Goal: Information Seeking & Learning: Learn about a topic

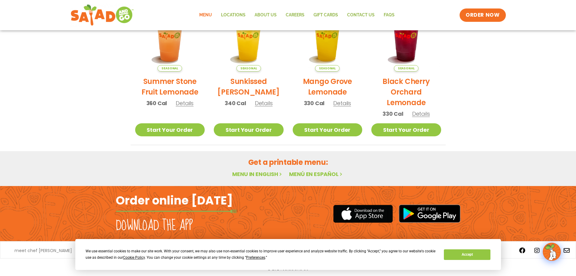
scroll to position [324, 0]
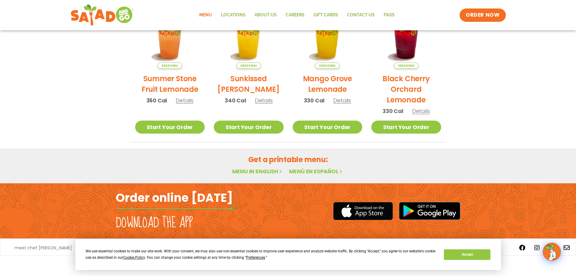
click at [246, 168] on link "Menu in English" at bounding box center [257, 171] width 51 height 8
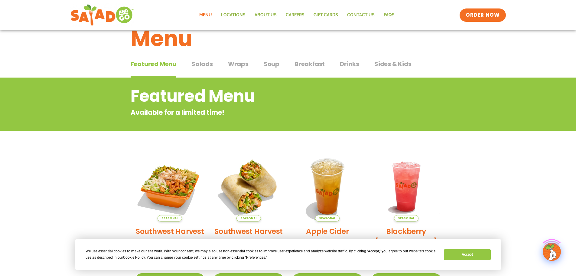
scroll to position [30, 0]
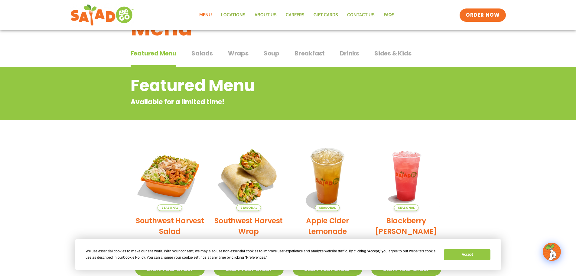
click at [241, 57] on span "Wraps" at bounding box center [238, 53] width 21 height 9
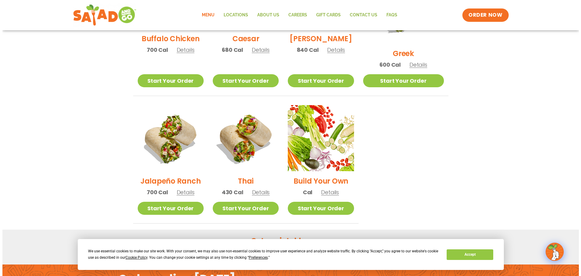
scroll to position [393, 0]
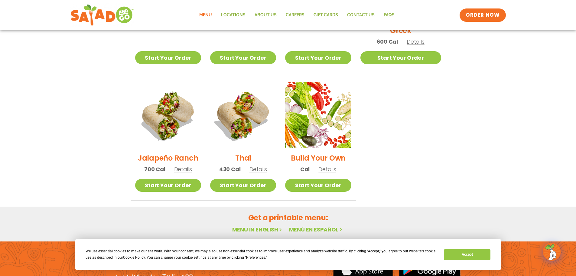
click at [184, 165] on span "Details" at bounding box center [183, 169] width 18 height 8
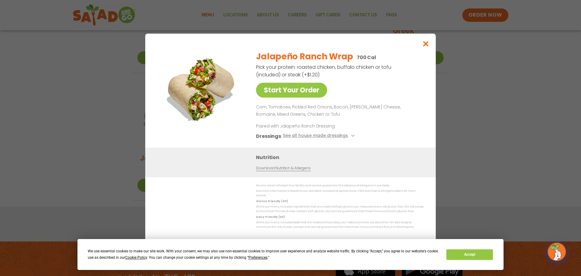
click at [184, 161] on div "Nutrition Download Nutrition & Allergens" at bounding box center [290, 162] width 290 height 30
drag, startPoint x: 257, startPoint y: 108, endPoint x: 352, endPoint y: 116, distance: 95.4
click at [333, 115] on p "Corn, Tomatoes, Pickled Red Onions, Bacon, [PERSON_NAME] Cheese, Romaine, Mixed…" at bounding box center [338, 110] width 165 height 15
drag, startPoint x: 353, startPoint y: 117, endPoint x: 367, endPoint y: 95, distance: 25.8
click at [353, 117] on p "Corn, Tomatoes, Pickled Red Onions, Bacon, [PERSON_NAME] Cheese, Romaine, Mixed…" at bounding box center [338, 110] width 165 height 15
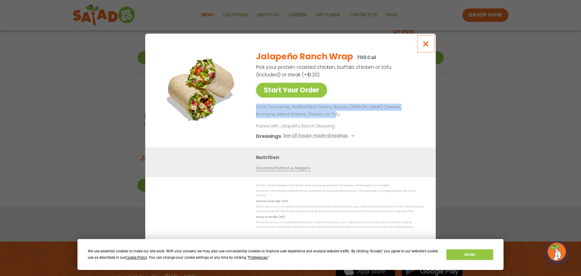
drag, startPoint x: 426, startPoint y: 46, endPoint x: 387, endPoint y: 72, distance: 46.7
click at [427, 47] on icon "Close modal" at bounding box center [426, 44] width 8 height 6
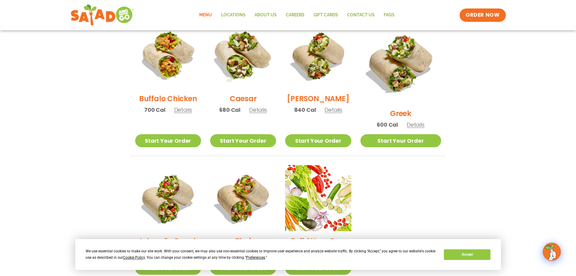
scroll to position [220, 0]
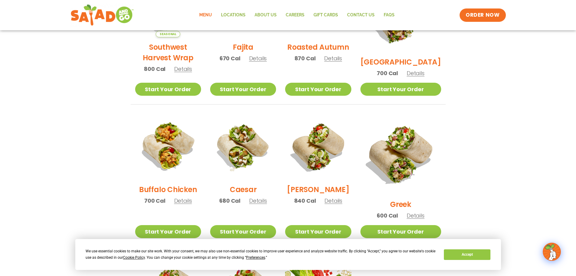
click at [261, 62] on span "Details" at bounding box center [258, 58] width 18 height 8
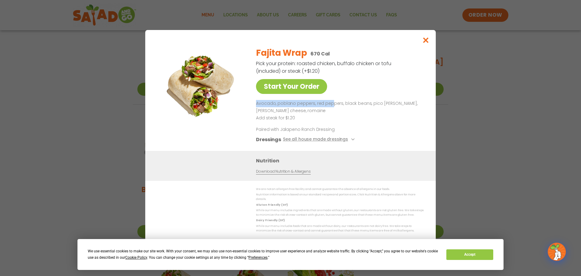
drag, startPoint x: 256, startPoint y: 105, endPoint x: 336, endPoint y: 105, distance: 80.8
click at [331, 105] on div "Start Your Order Fajita Wrap 670 Cal Pick your protein: roasted chicken, buffal…" at bounding box center [290, 96] width 266 height 109
click at [337, 108] on p "Avocado, poblano peppers, red peppers, black beans, pico [PERSON_NAME], [PERSON…" at bounding box center [338, 107] width 165 height 15
drag, startPoint x: 318, startPoint y: 105, endPoint x: 418, endPoint y: 110, distance: 100.2
click at [414, 108] on p "Avocado, poblano peppers, red peppers, black beans, pico [PERSON_NAME], [PERSON…" at bounding box center [338, 107] width 165 height 15
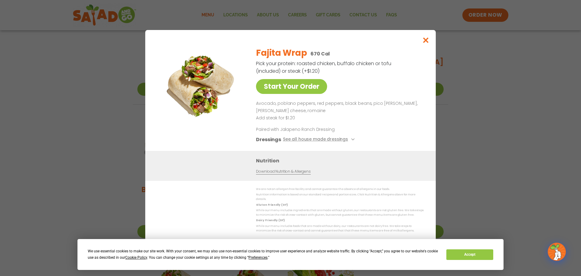
drag, startPoint x: 415, startPoint y: 112, endPoint x: 349, endPoint y: 115, distance: 65.4
click at [410, 113] on p "Avocado, poblano peppers, red peppers, black beans, pico [PERSON_NAME], [PERSON…" at bounding box center [338, 107] width 165 height 15
click at [322, 114] on p "Avocado, poblano peppers, red peppers, black beans, pico [PERSON_NAME], [PERSON…" at bounding box center [338, 107] width 165 height 15
click at [316, 116] on p "Add steak for $1.20" at bounding box center [338, 117] width 165 height 7
click at [426, 43] on icon "Close modal" at bounding box center [426, 40] width 8 height 6
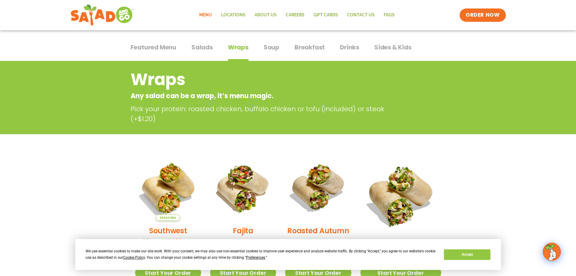
scroll to position [0, 0]
